Goal: Task Accomplishment & Management: Complete application form

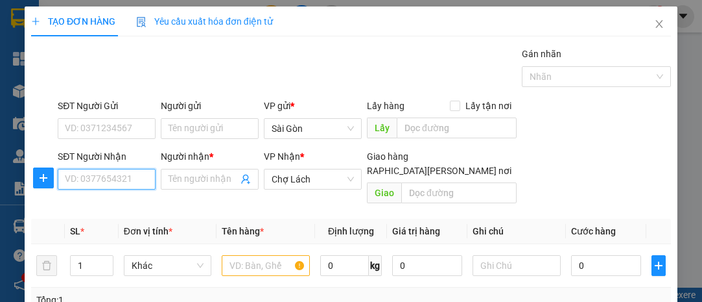
click at [137, 175] on input "SĐT Người Nhận" at bounding box center [107, 179] width 98 height 21
type input "0931022338"
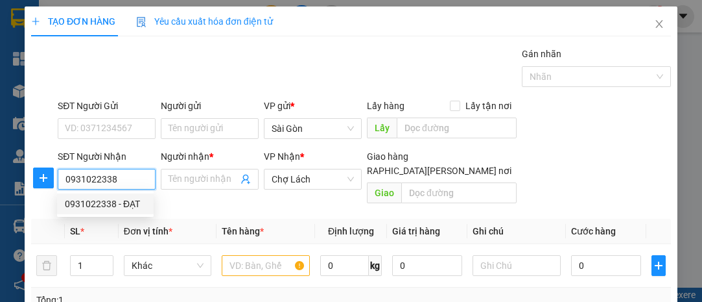
click at [135, 200] on div "0931022338 - ĐẠT" at bounding box center [105, 204] width 81 height 14
type input "ĐẠT"
type input "6RI"
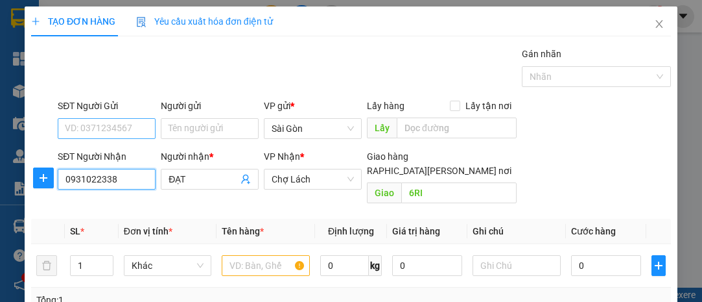
type input "0931022338"
click at [128, 130] on input "SĐT Người Gửi" at bounding box center [107, 128] width 98 height 21
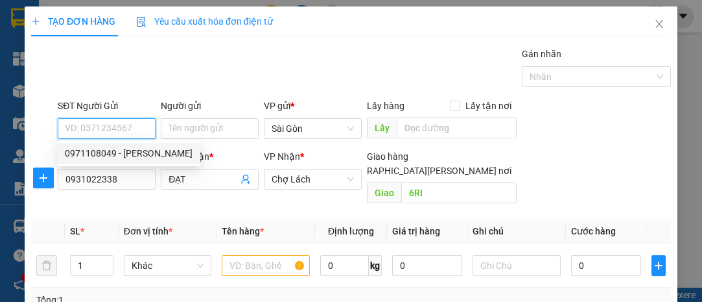
click at [111, 125] on input "SĐT Người Gửi" at bounding box center [107, 128] width 98 height 21
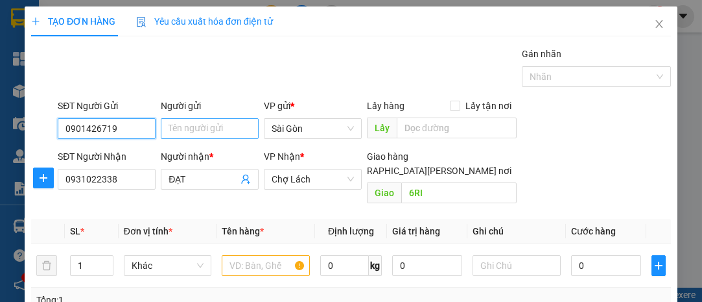
type input "0901426719"
click at [182, 133] on input "Người gửi" at bounding box center [210, 128] width 98 height 21
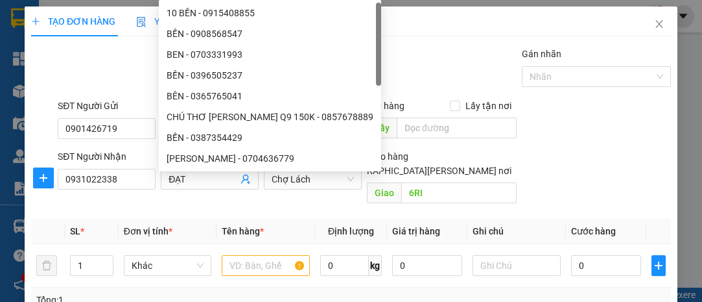
click at [85, 44] on div "TẠO ĐƠN HÀNG Yêu cầu xuất [PERSON_NAME] điện tử Transit Pickup Surcharge Ids Tr…" at bounding box center [351, 237] width 640 height 462
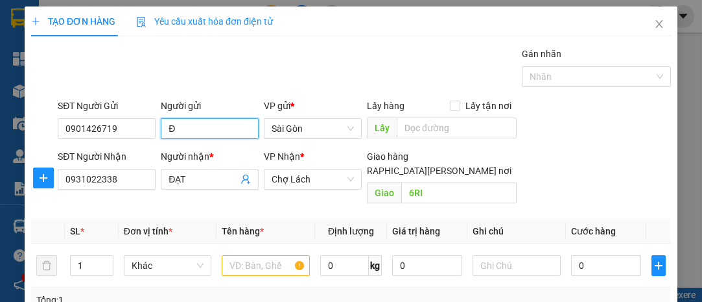
click at [224, 121] on input "Đ" at bounding box center [210, 128] width 98 height 21
type input "ĐANG"
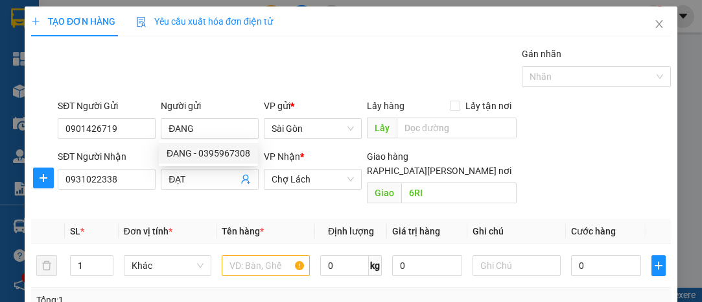
click at [331, 70] on div "Gán nhãn Nhãn" at bounding box center [364, 69] width 619 height 45
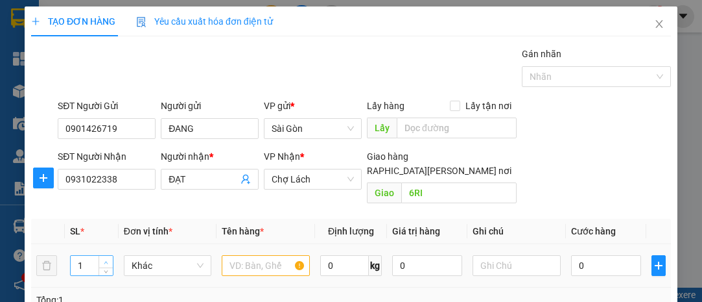
type input "2"
click at [104, 258] on span "up" at bounding box center [106, 262] width 8 height 8
click at [268, 255] on input "text" at bounding box center [266, 265] width 88 height 21
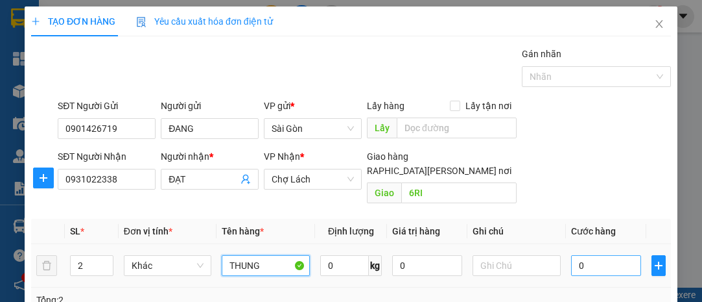
type input "THUNG"
click at [589, 255] on input "0" at bounding box center [606, 265] width 70 height 21
click at [573, 255] on input "0" at bounding box center [606, 265] width 70 height 21
type input "70"
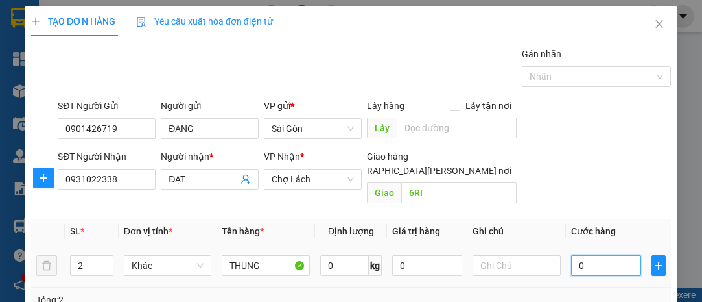
type input "70"
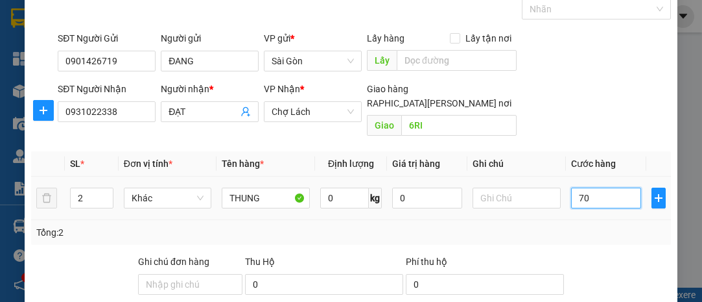
scroll to position [118, 0]
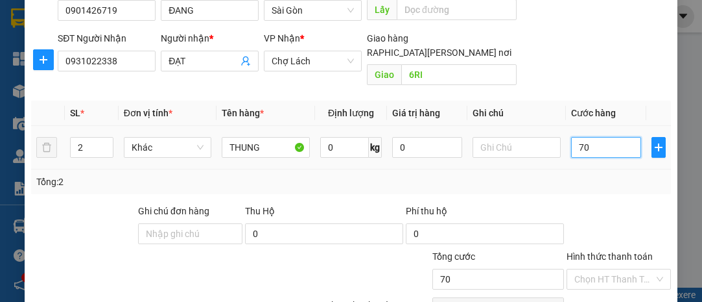
type input "0"
type input "80"
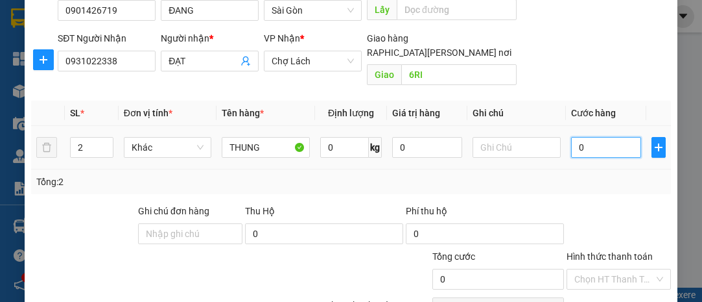
type input "80"
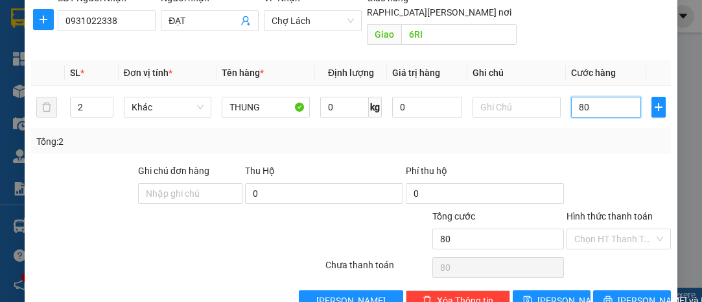
scroll to position [176, 0]
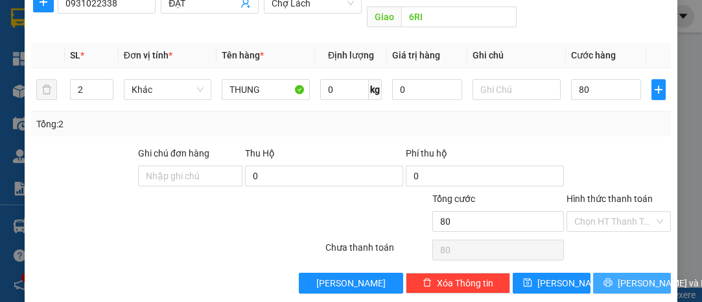
click at [630, 276] on span "[PERSON_NAME] và In" at bounding box center [663, 283] width 91 height 14
type input "80.000"
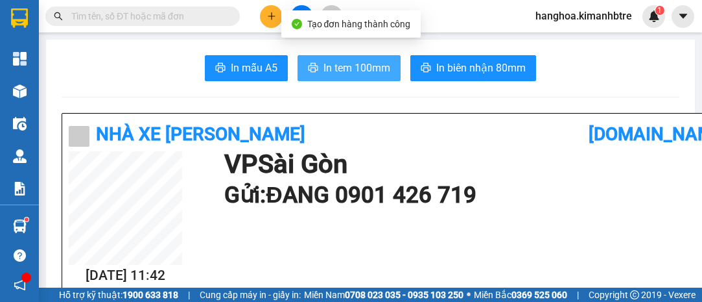
click at [335, 56] on button "In tem 100mm" at bounding box center [349, 68] width 103 height 26
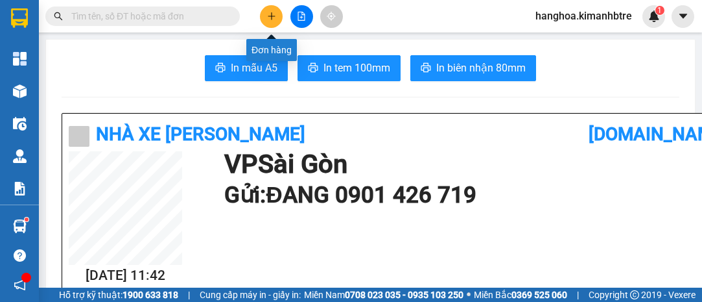
click at [270, 19] on icon "plus" at bounding box center [271, 16] width 9 height 9
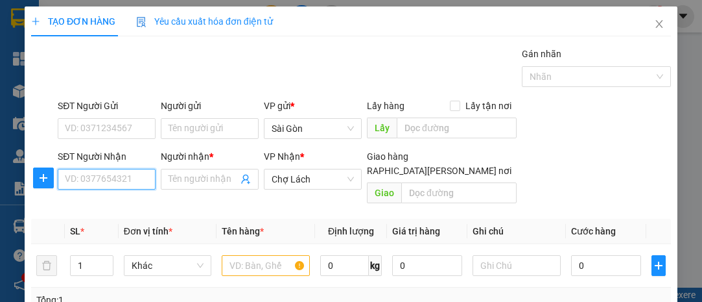
click at [97, 187] on input "SĐT Người Nhận" at bounding box center [107, 179] width 98 height 21
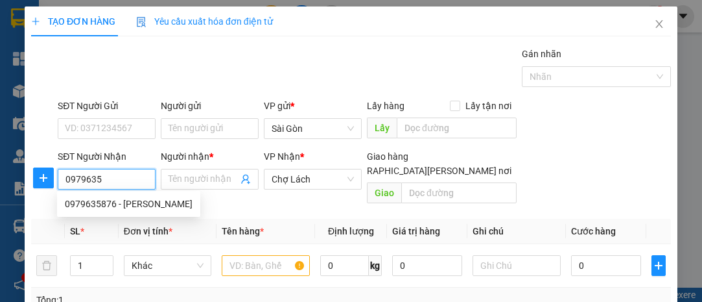
click at [142, 208] on div "0979635876 - [PERSON_NAME]" at bounding box center [129, 204] width 128 height 14
type input "0979635876"
type input "KIỀU"
type input "BỜ DỪA VB"
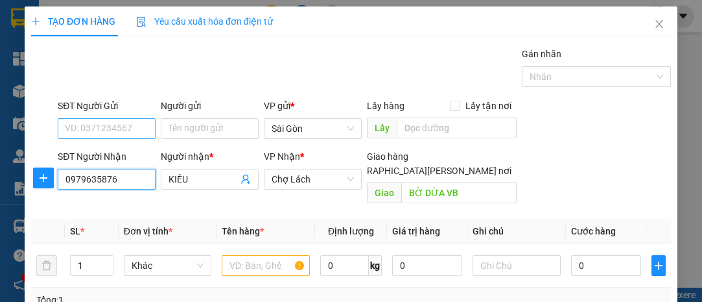
type input "0979635876"
click at [134, 130] on input "SĐT Người Gửi" at bounding box center [107, 128] width 98 height 21
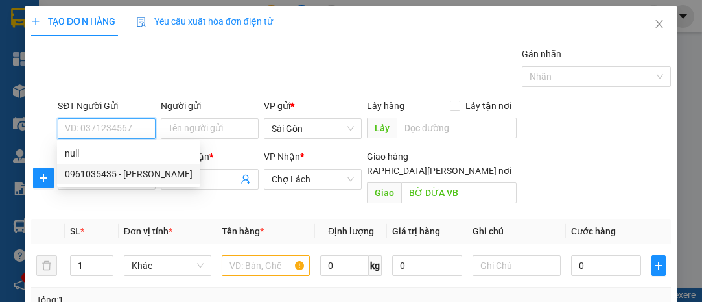
click at [121, 174] on div "0961035435 - [PERSON_NAME]" at bounding box center [129, 174] width 128 height 14
type input "0961035435"
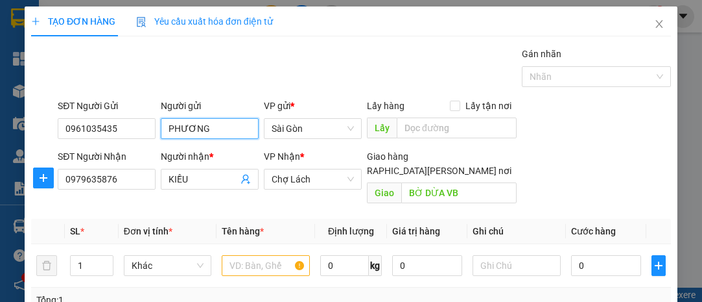
click at [173, 128] on input "PHƯƠNG" at bounding box center [210, 128] width 98 height 21
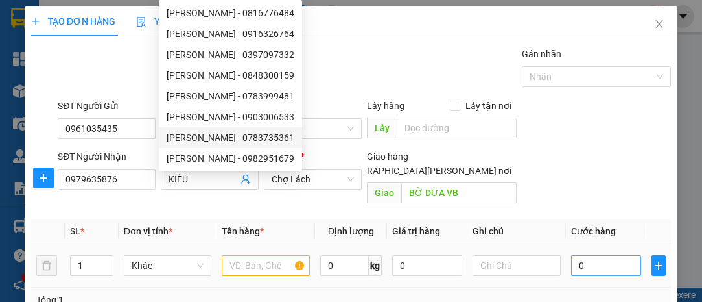
type input "HƯƠNG"
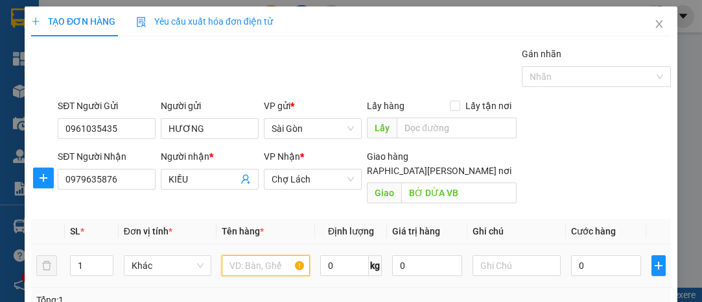
click at [265, 255] on input "text" at bounding box center [266, 265] width 88 height 21
type input "THUNG+BIT"
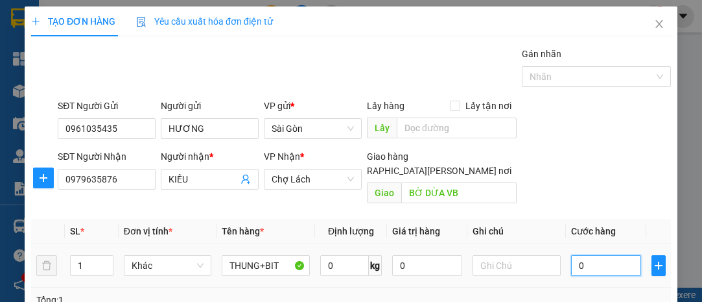
drag, startPoint x: 265, startPoint y: 252, endPoint x: 607, endPoint y: 248, distance: 342.4
click at [610, 255] on input "0" at bounding box center [606, 265] width 70 height 21
click at [566, 252] on td "0" at bounding box center [606, 265] width 80 height 43
click at [571, 255] on input "0" at bounding box center [606, 265] width 70 height 21
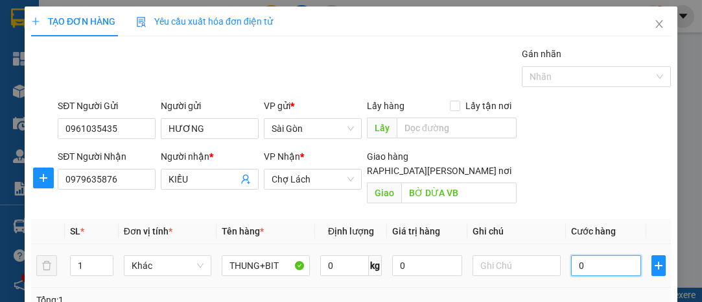
type input "80"
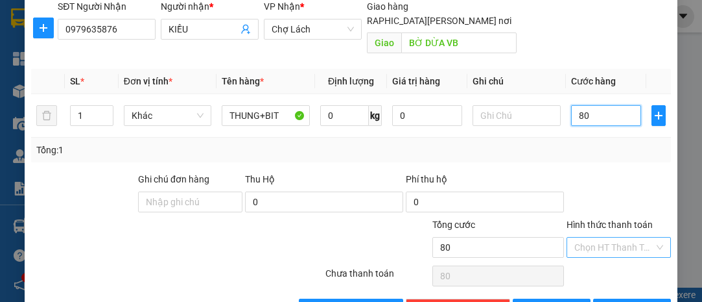
scroll to position [176, 0]
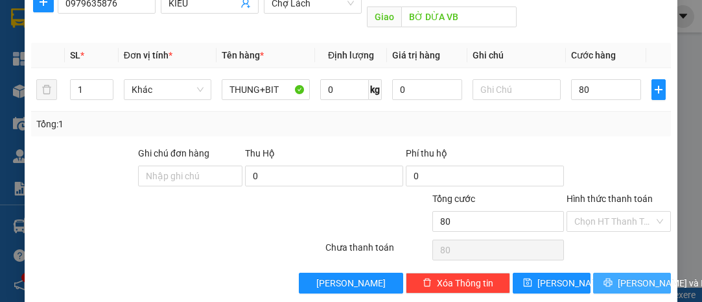
type input "80.000"
click at [622, 276] on span "[PERSON_NAME] và In" at bounding box center [663, 283] width 91 height 14
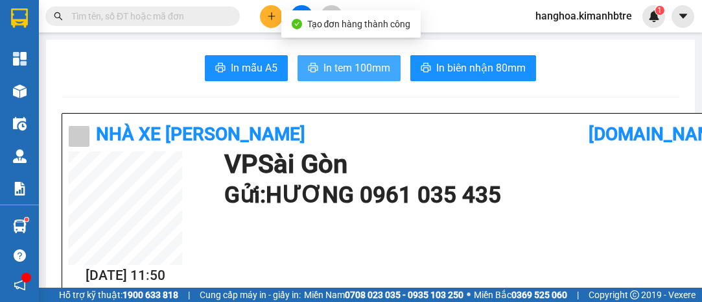
click at [365, 65] on span "In tem 100mm" at bounding box center [357, 68] width 67 height 16
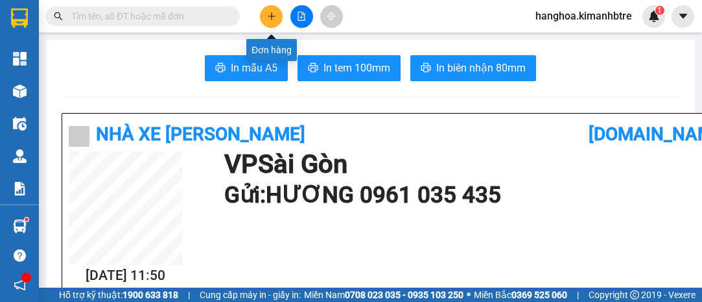
click at [265, 10] on button at bounding box center [271, 16] width 23 height 23
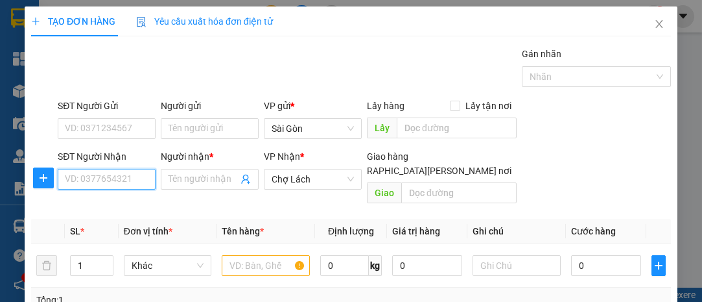
click at [104, 179] on input "SĐT Người Nhận" at bounding box center [107, 179] width 98 height 21
type input "0986119804"
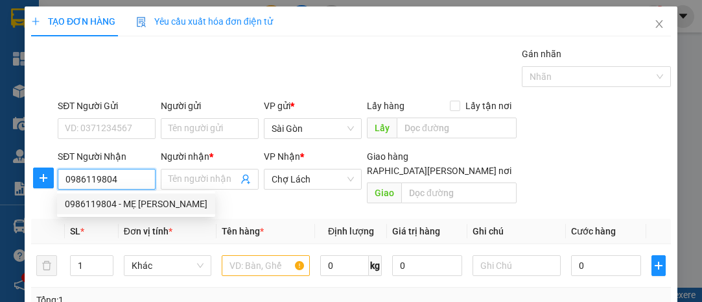
click at [84, 202] on div "0986119804 - MẸ [PERSON_NAME]" at bounding box center [136, 204] width 143 height 14
type input "MẸ TUYỀN"
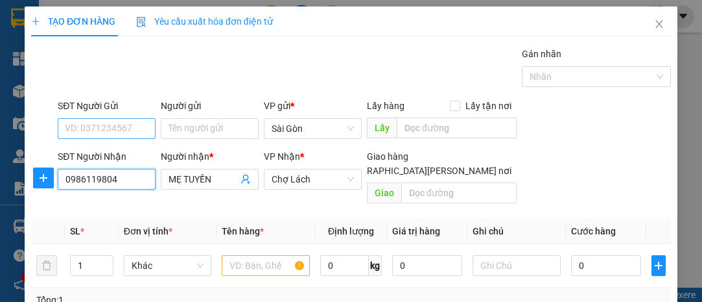
type input "0986119804"
click at [128, 125] on input "SĐT Người Gửi" at bounding box center [107, 128] width 98 height 21
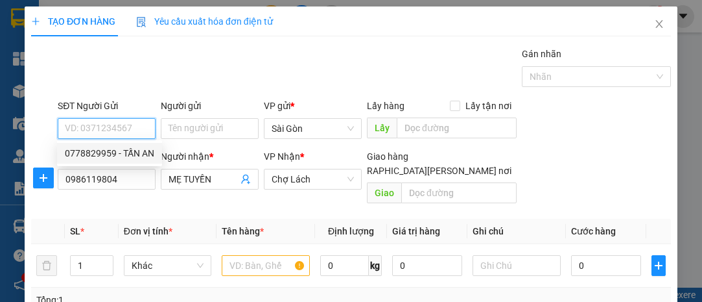
click at [132, 150] on div "0778829959 - TẤN AN" at bounding box center [109, 153] width 89 height 14
type input "0778829959"
type input "TẤN AN"
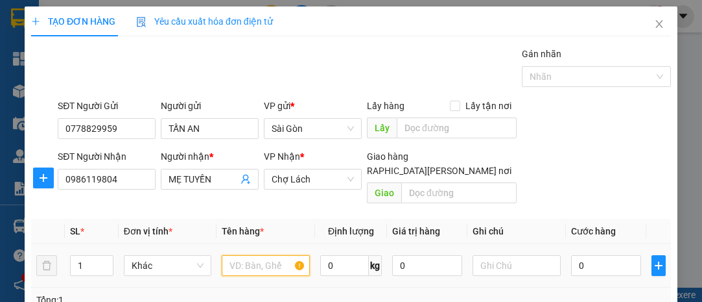
click at [235, 255] on input "text" at bounding box center [266, 265] width 88 height 21
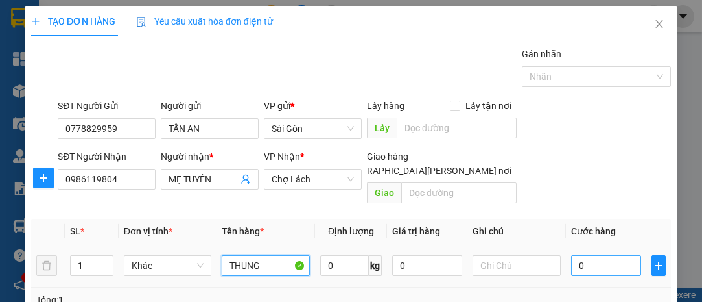
type input "THUNG"
click at [571, 255] on input "0" at bounding box center [606, 265] width 70 height 21
type input "40"
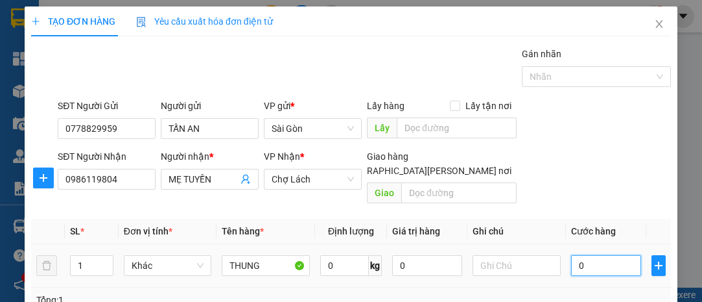
type input "40"
type input "0"
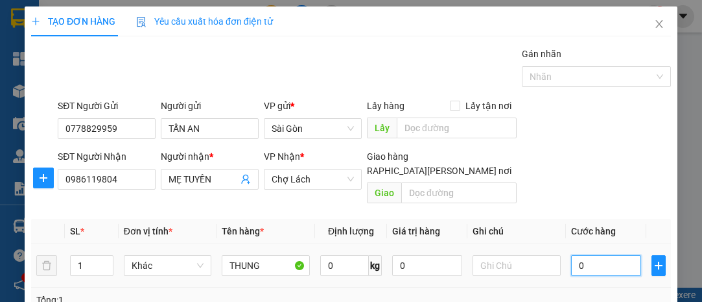
type input "30"
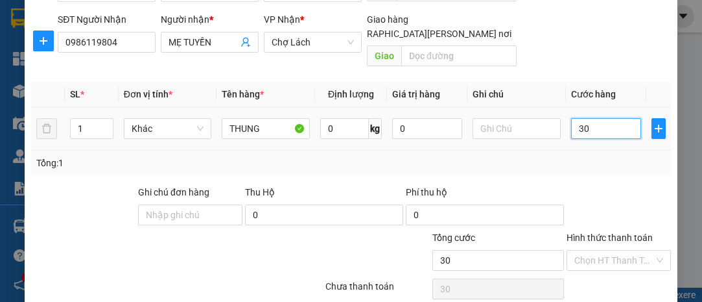
scroll to position [176, 0]
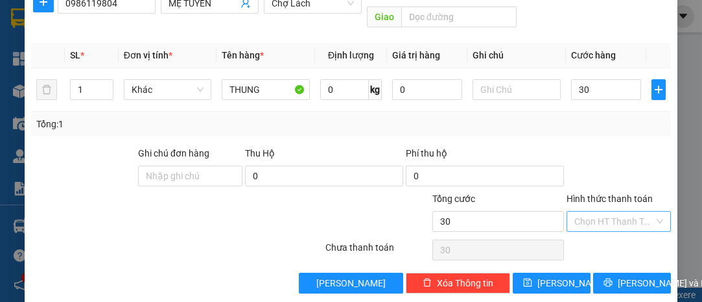
click at [606, 211] on input "Hình thức thanh toán" at bounding box center [615, 220] width 80 height 19
type input "30.000"
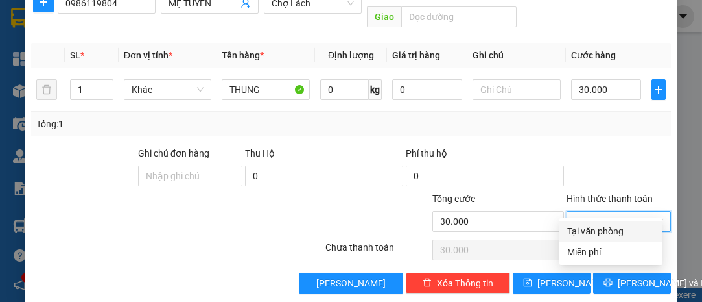
click at [599, 228] on div "Tại văn phòng" at bounding box center [611, 231] width 88 height 14
type input "0"
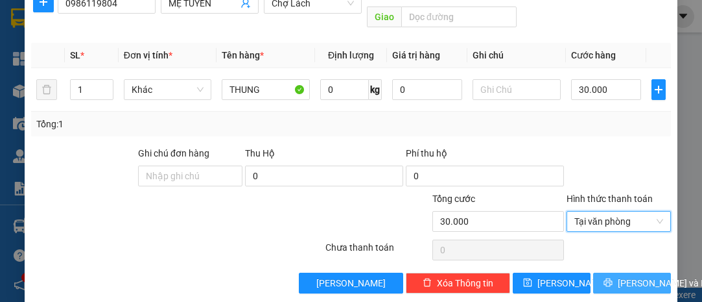
click at [630, 276] on span "[PERSON_NAME] và In" at bounding box center [663, 283] width 91 height 14
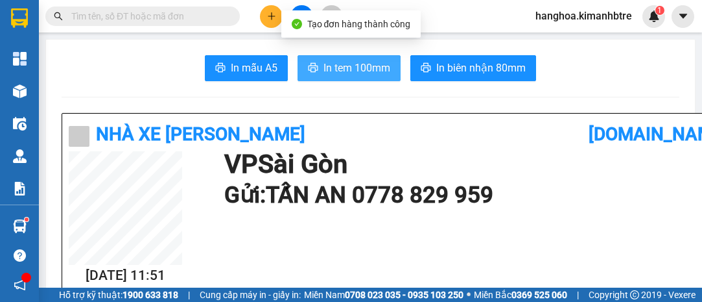
click at [350, 57] on button "In tem 100mm" at bounding box center [349, 68] width 103 height 26
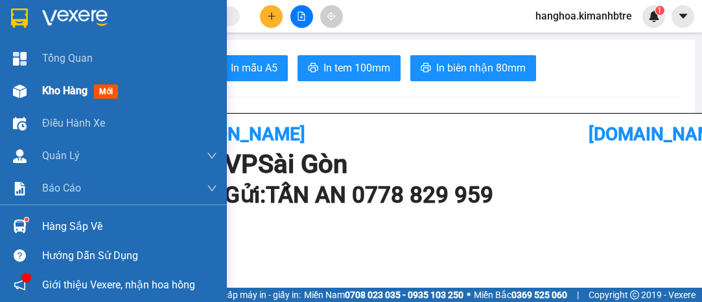
click at [45, 90] on span "Kho hàng" at bounding box center [64, 90] width 45 height 12
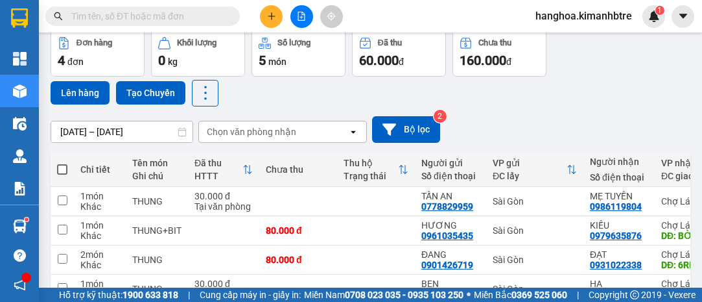
scroll to position [133, 0]
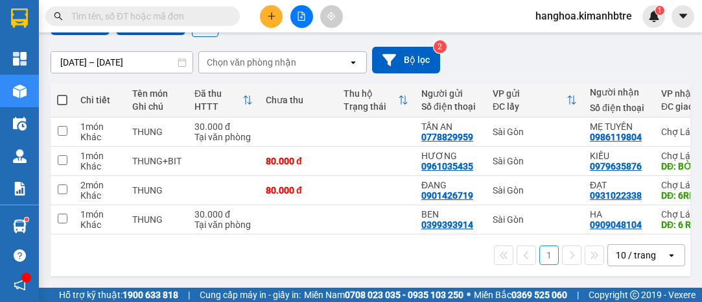
click at [66, 95] on span at bounding box center [62, 100] width 10 height 10
click at [62, 93] on input "checkbox" at bounding box center [62, 93] width 0 height 0
checkbox input "true"
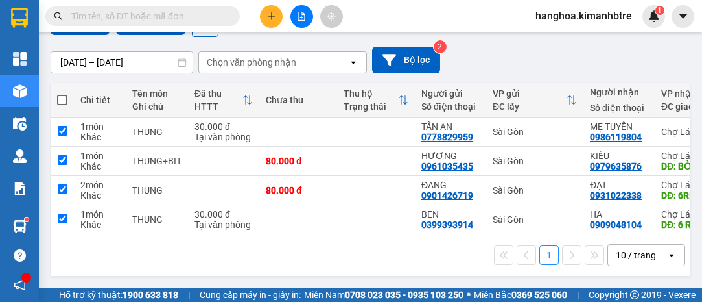
checkbox input "true"
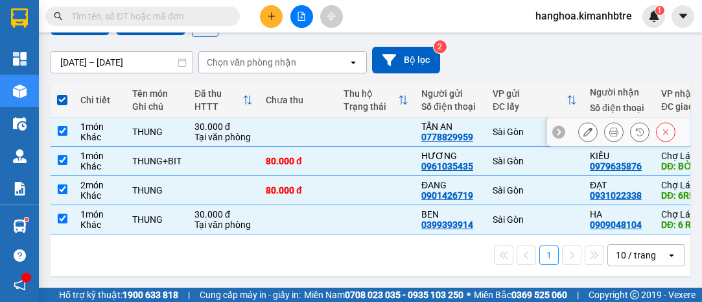
scroll to position [0, 0]
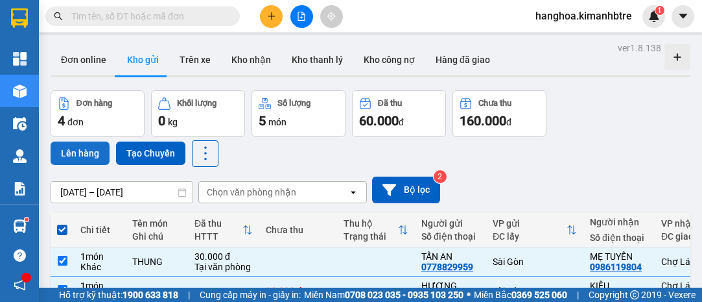
click at [73, 144] on button "Lên hàng" at bounding box center [80, 152] width 59 height 23
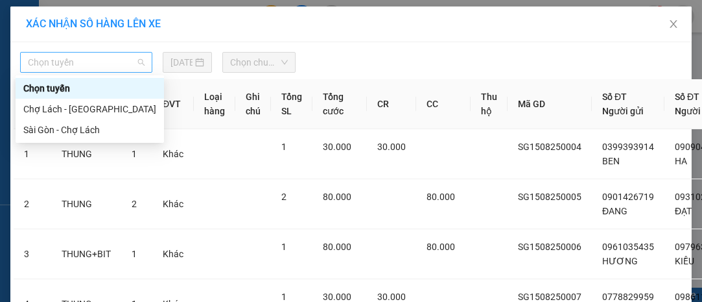
click at [82, 67] on span "Chọn tuyến" at bounding box center [86, 62] width 117 height 19
click at [64, 127] on div "Sài Gòn - Chợ Lách" at bounding box center [89, 130] width 133 height 14
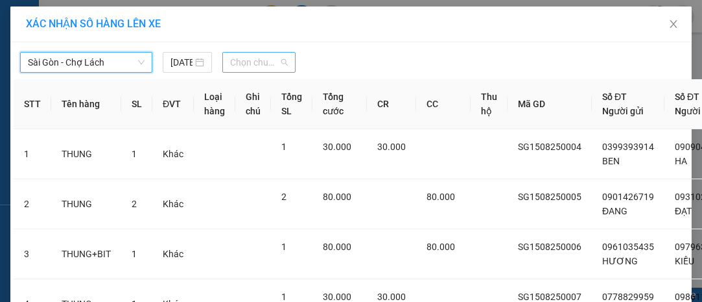
click at [239, 58] on span "Chọn chuyến" at bounding box center [259, 62] width 58 height 19
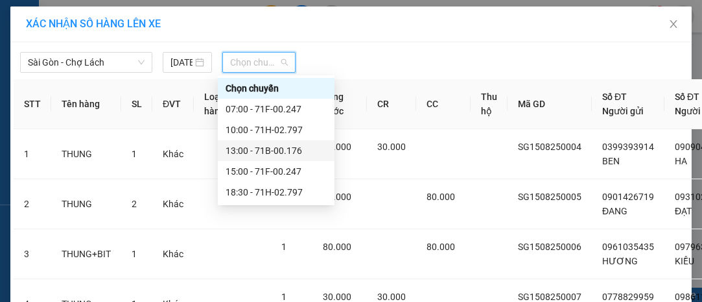
click at [254, 153] on div "13:00 - 71B-00.176" at bounding box center [276, 150] width 101 height 14
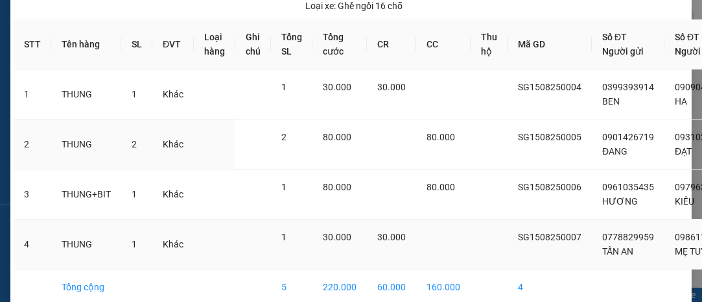
scroll to position [171, 0]
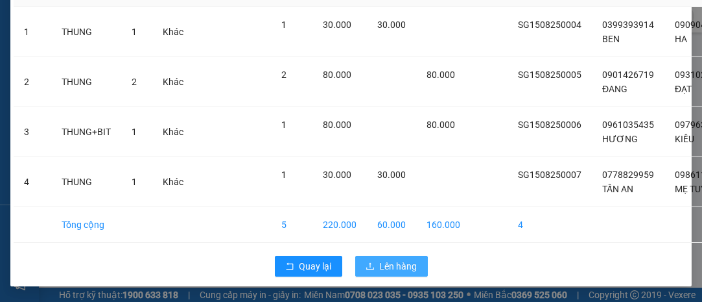
click at [381, 259] on span "Lên hàng" at bounding box center [399, 266] width 38 height 14
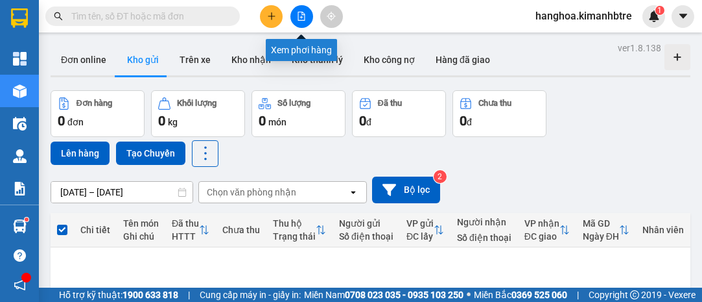
click at [302, 6] on button at bounding box center [302, 16] width 23 height 23
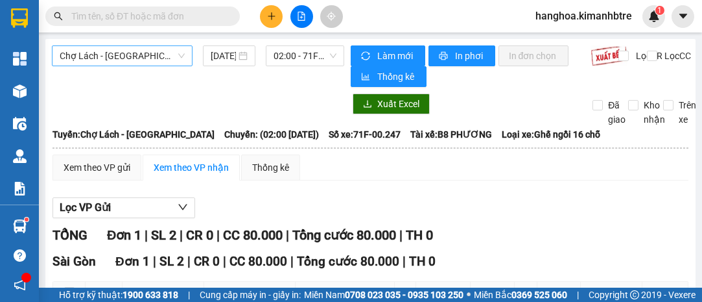
click at [167, 58] on span "Chợ Lách - [GEOGRAPHIC_DATA]" at bounding box center [122, 55] width 125 height 19
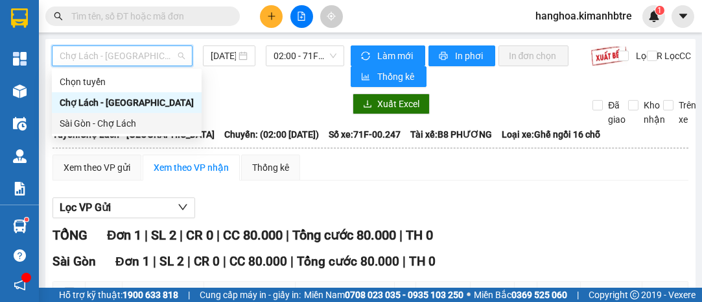
click at [112, 125] on div "Sài Gòn - Chợ Lách" at bounding box center [127, 123] width 134 height 14
type input "[DATE]"
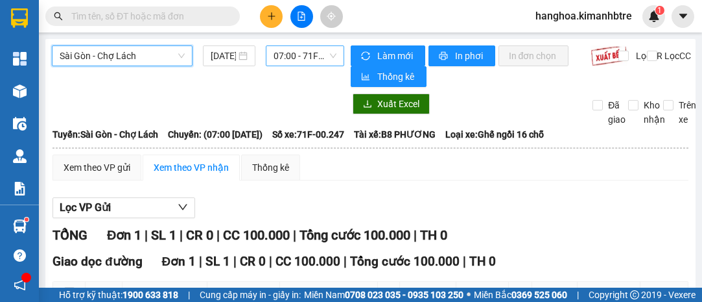
click at [286, 62] on span "07:00 - 71F-00.247" at bounding box center [305, 55] width 62 height 19
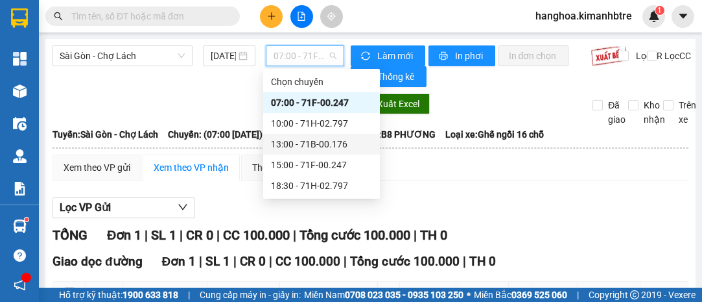
click at [311, 144] on div "13:00 - 71B-00.176" at bounding box center [321, 144] width 101 height 14
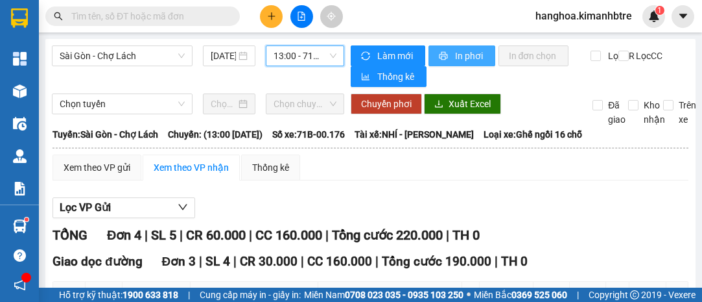
click at [456, 53] on span "In phơi" at bounding box center [470, 56] width 30 height 14
